Goal: Transaction & Acquisition: Purchase product/service

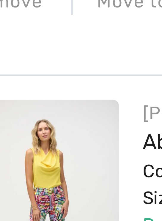
scroll to position [57, 0]
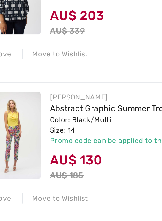
click at [40, 126] on div "Color: Black/Multi Size: 14" at bounding box center [98, 131] width 121 height 11
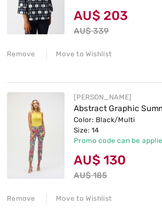
click at [21, 114] on img at bounding box center [19, 136] width 30 height 45
click at [25, 128] on img at bounding box center [19, 136] width 30 height 45
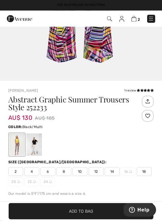
scroll to position [127, 0]
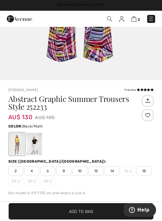
click at [95, 172] on span "12" at bounding box center [96, 171] width 15 height 9
click at [89, 214] on span "Add to Bag" at bounding box center [81, 211] width 24 height 6
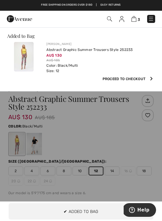
click at [136, 19] on img at bounding box center [134, 19] width 5 height 6
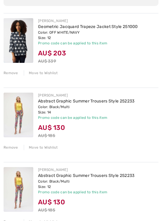
scroll to position [78, 0]
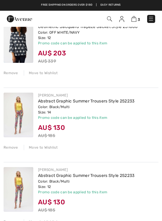
click at [15, 147] on div "Remove" at bounding box center [11, 147] width 15 height 5
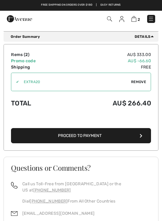
scroll to position [209, 0]
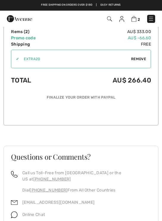
scroll to position [507, 0]
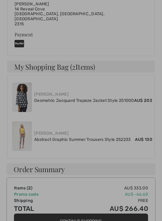
scroll to position [264, 0]
click at [111, 133] on div at bounding box center [81, 110] width 162 height 221
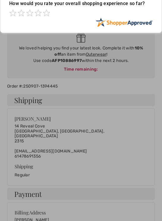
scroll to position [0, 0]
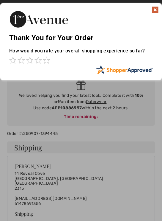
click at [157, 12] on img at bounding box center [155, 9] width 7 height 7
